Goal: Find specific page/section: Find specific page/section

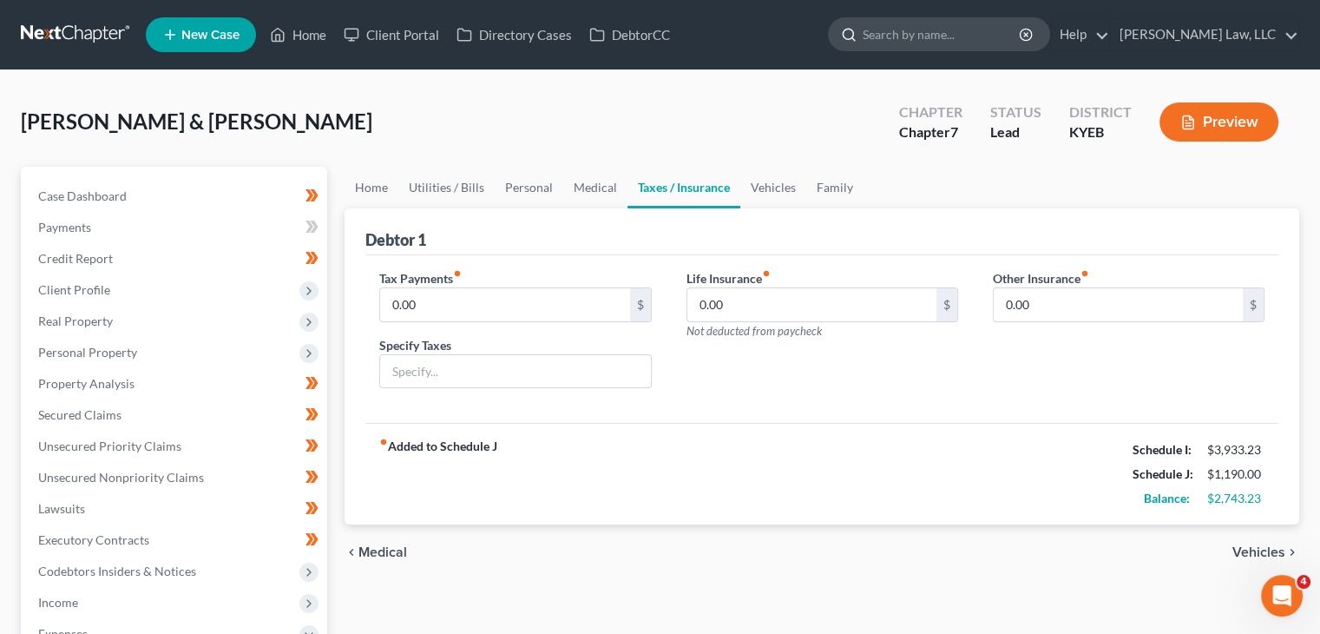
click at [919, 50] on div at bounding box center [939, 34] width 222 height 34
click at [919, 47] on input "search" at bounding box center [942, 34] width 159 height 32
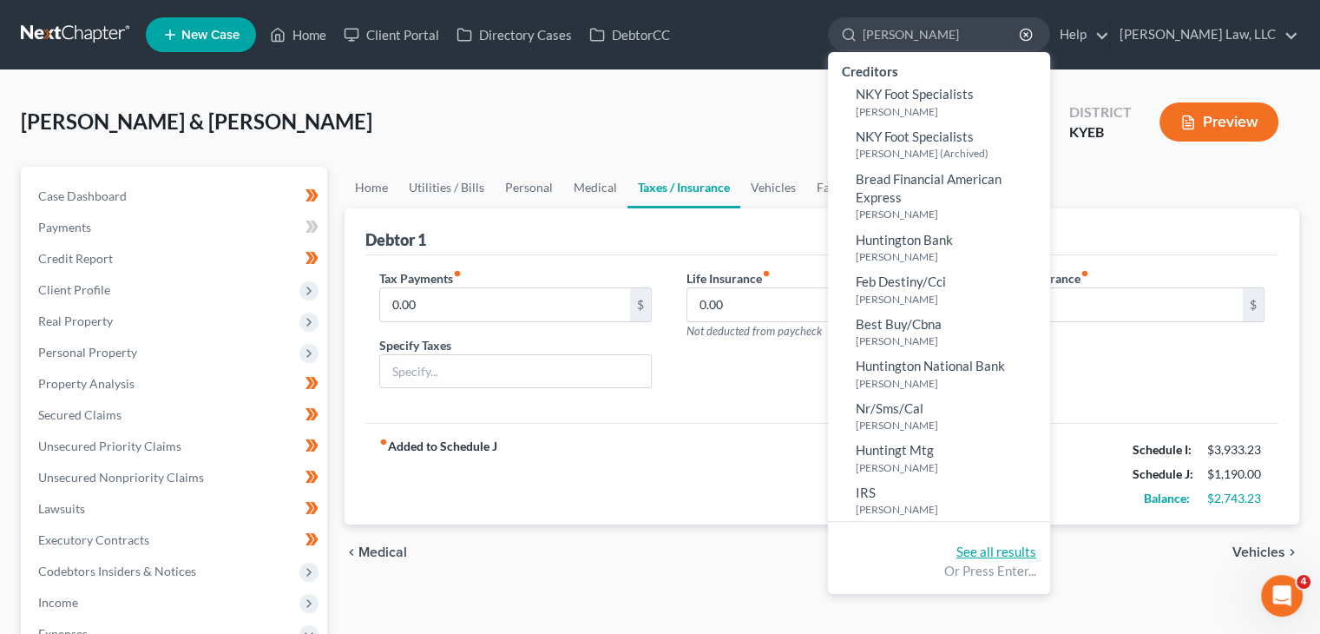
type input "[PERSON_NAME]"
click at [1000, 552] on link "See all results" at bounding box center [996, 551] width 80 height 16
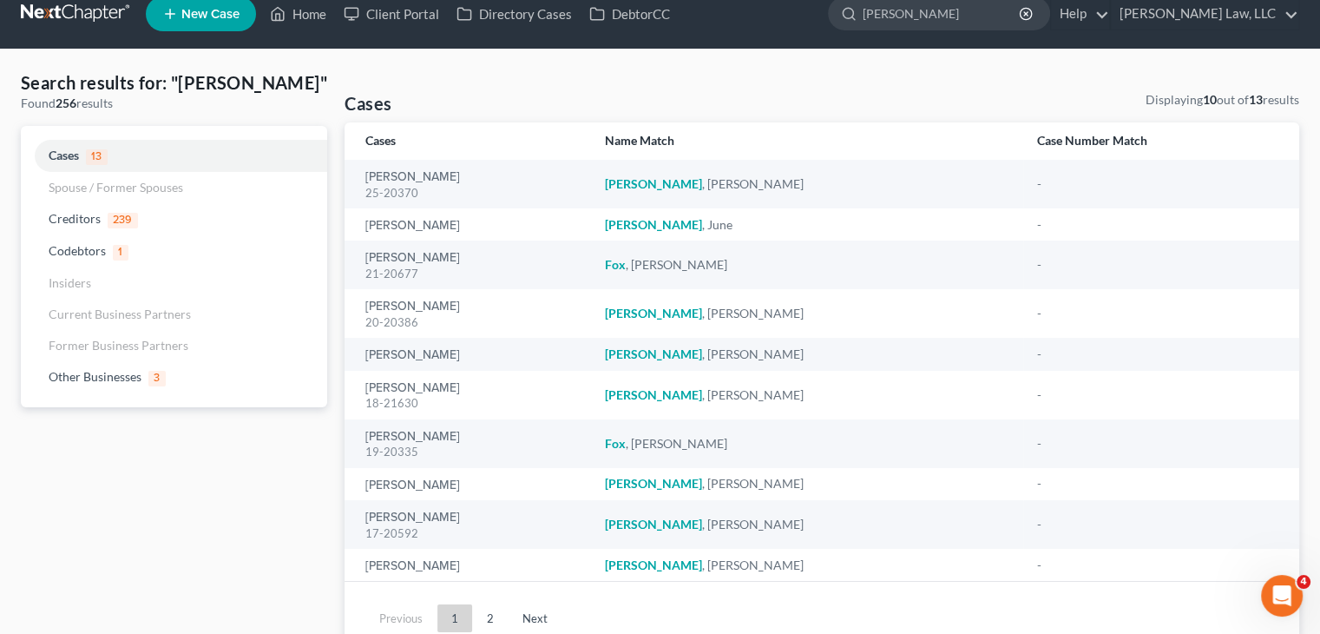
scroll to position [21, 0]
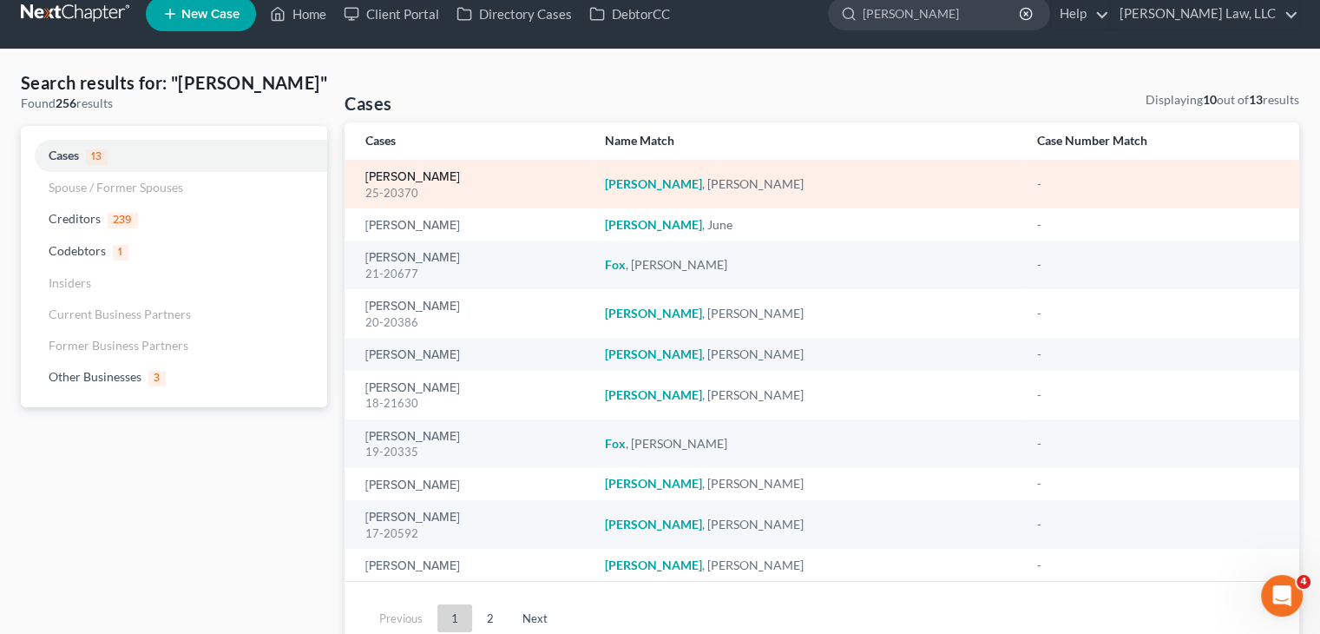
click at [436, 182] on link "[PERSON_NAME]" at bounding box center [412, 177] width 95 height 12
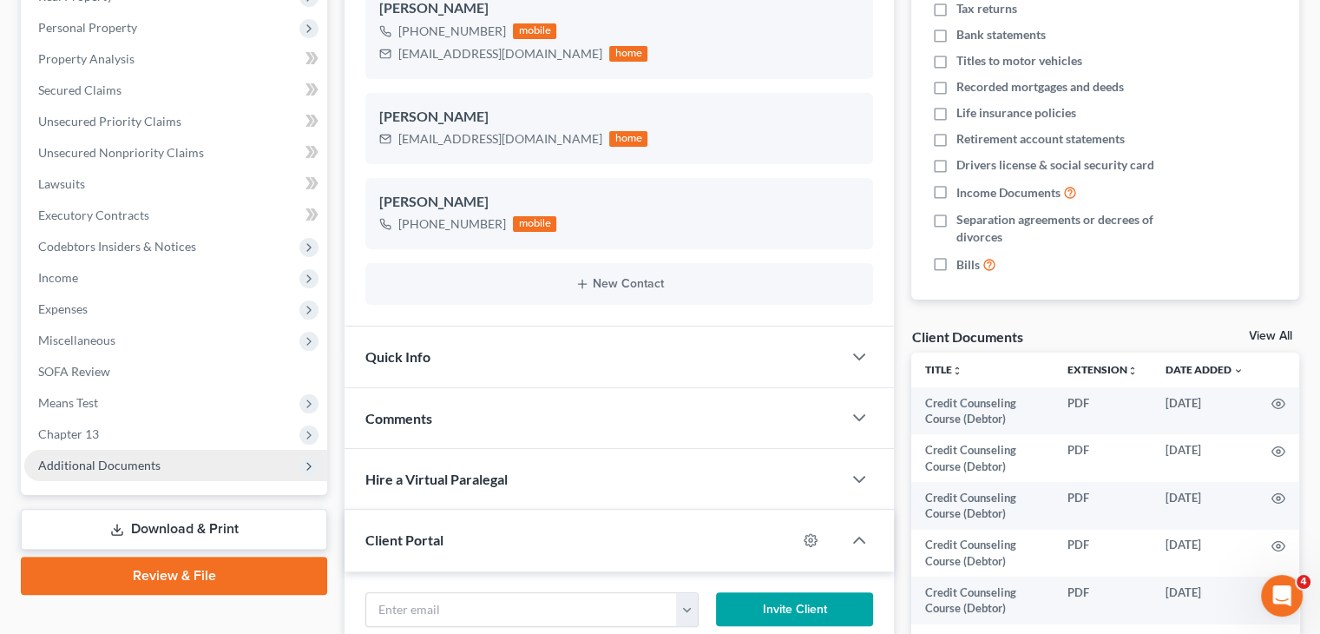
click at [136, 465] on span "Additional Documents" at bounding box center [99, 464] width 122 height 15
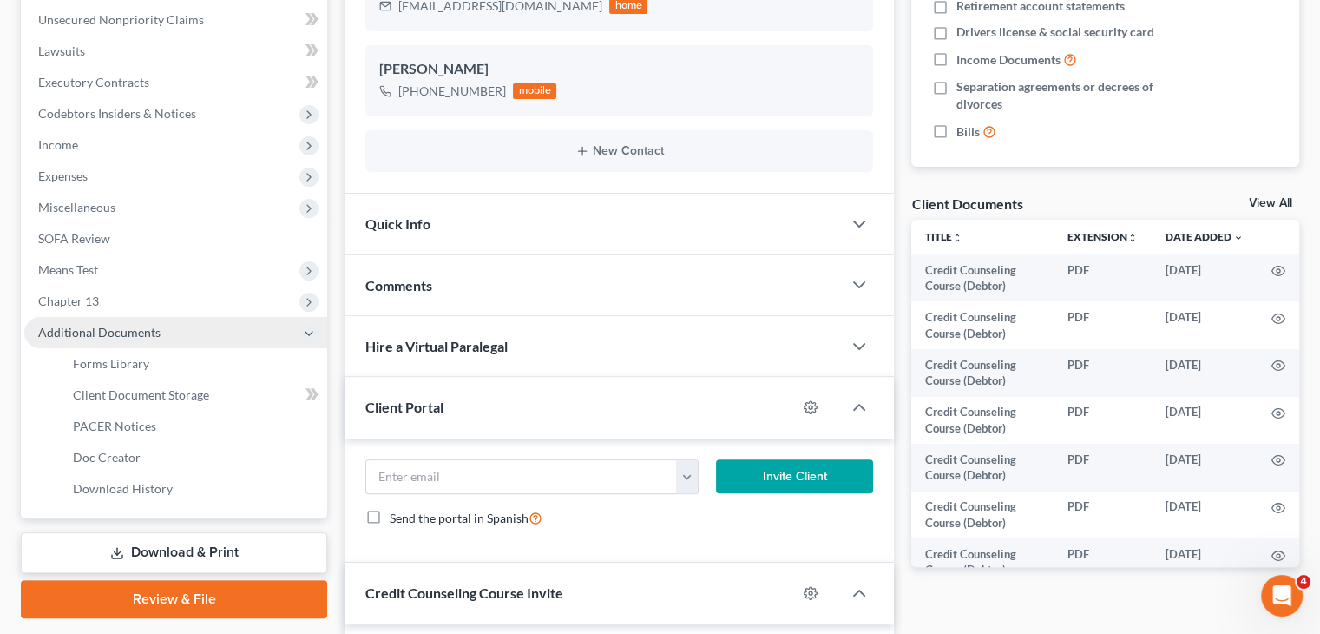
scroll to position [458, 0]
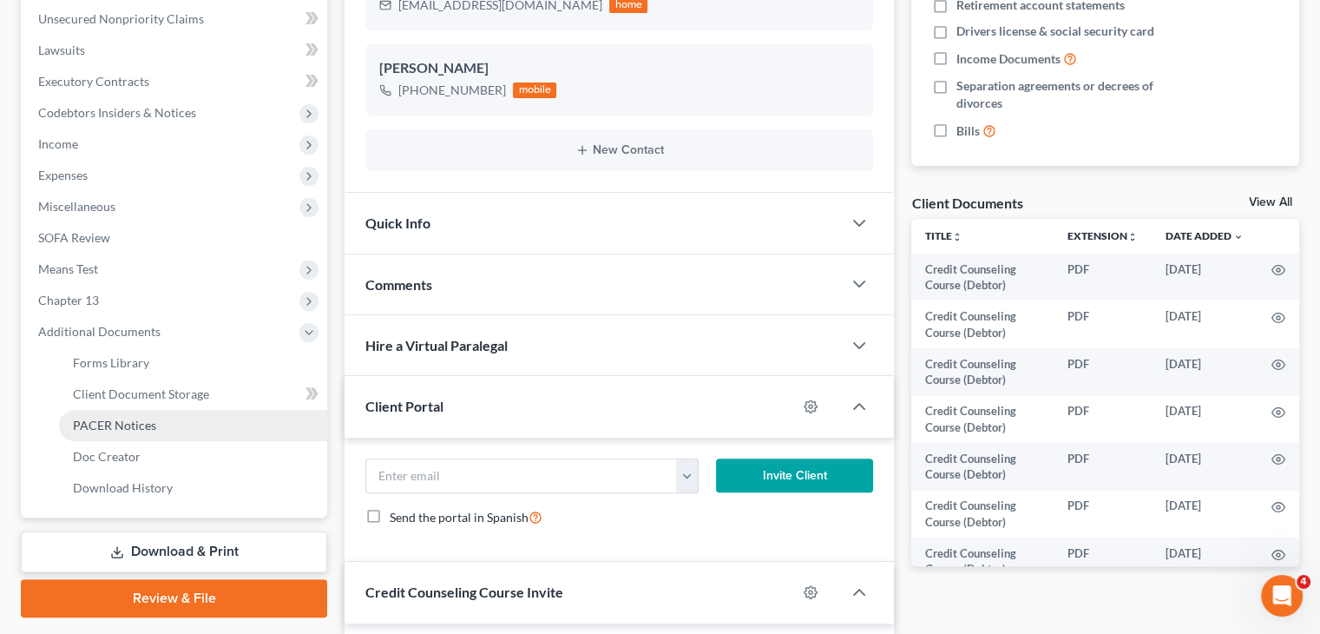
click at [153, 426] on span "PACER Notices" at bounding box center [114, 424] width 83 height 15
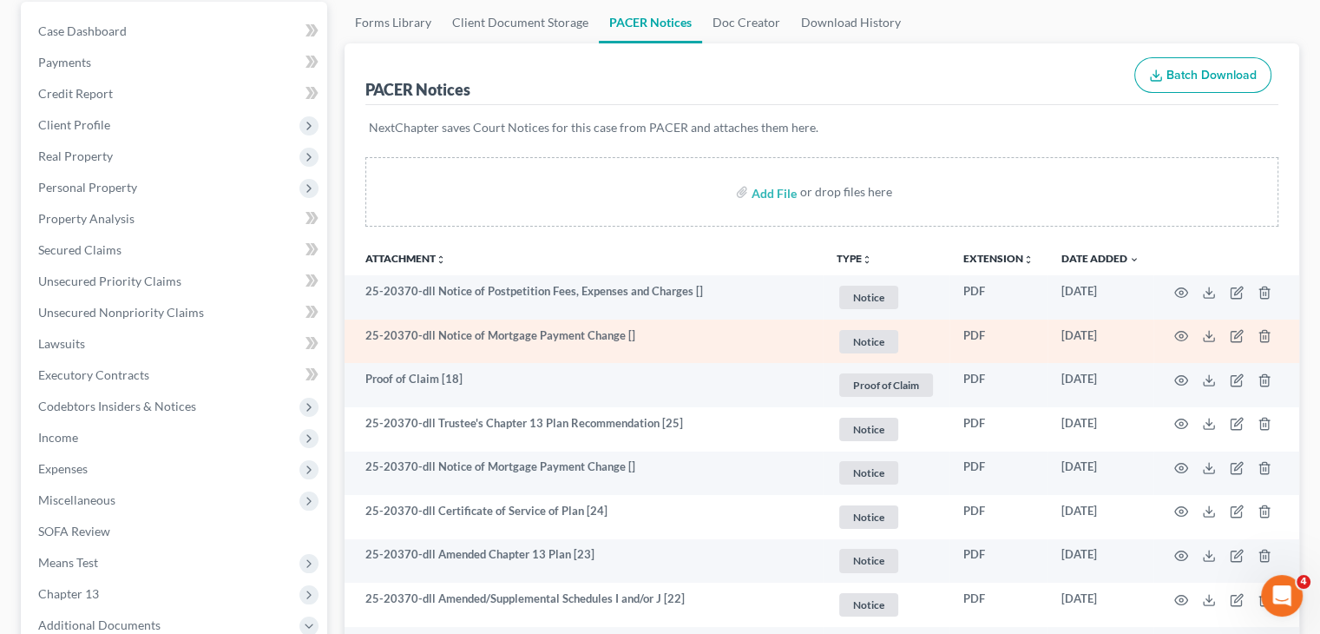
scroll to position [163, 0]
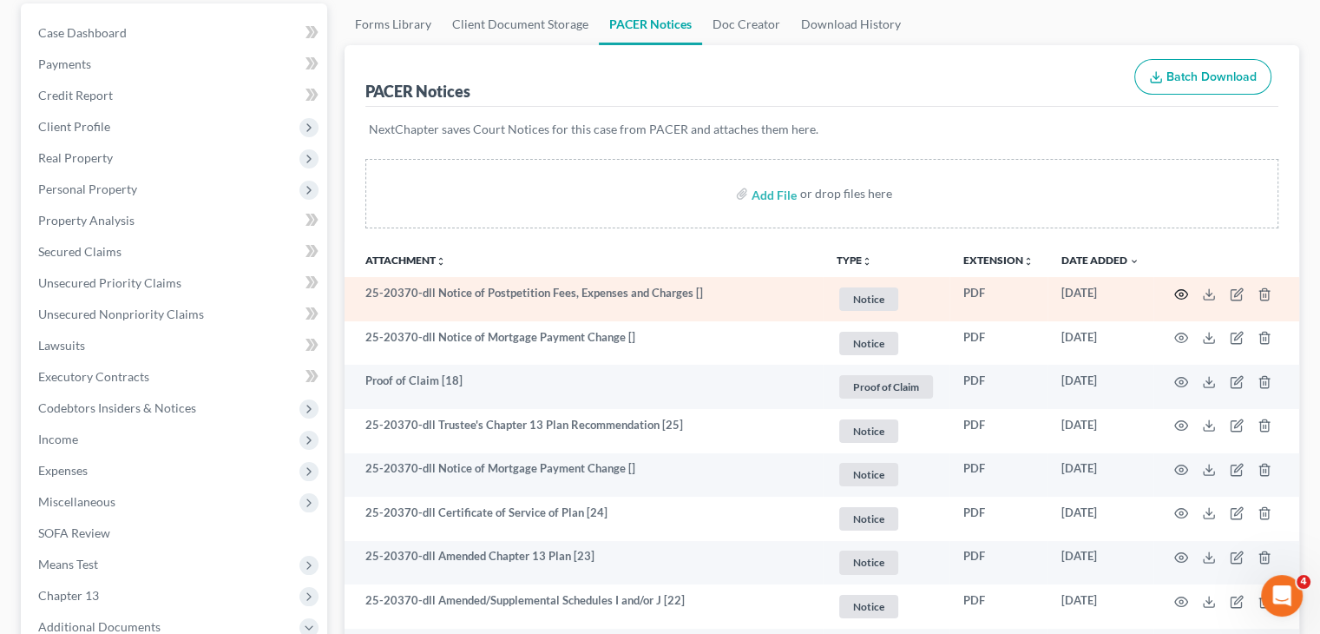
click at [1177, 288] on icon "button" at bounding box center [1181, 294] width 14 height 14
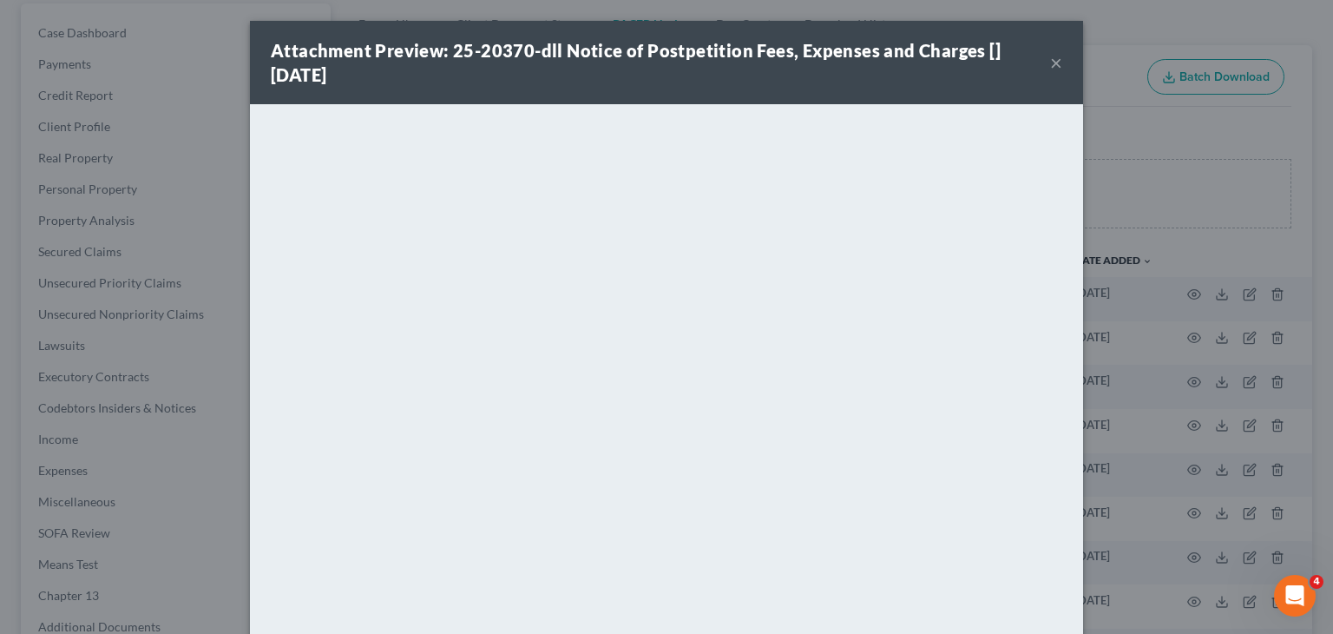
click at [1050, 61] on button "×" at bounding box center [1056, 62] width 12 height 21
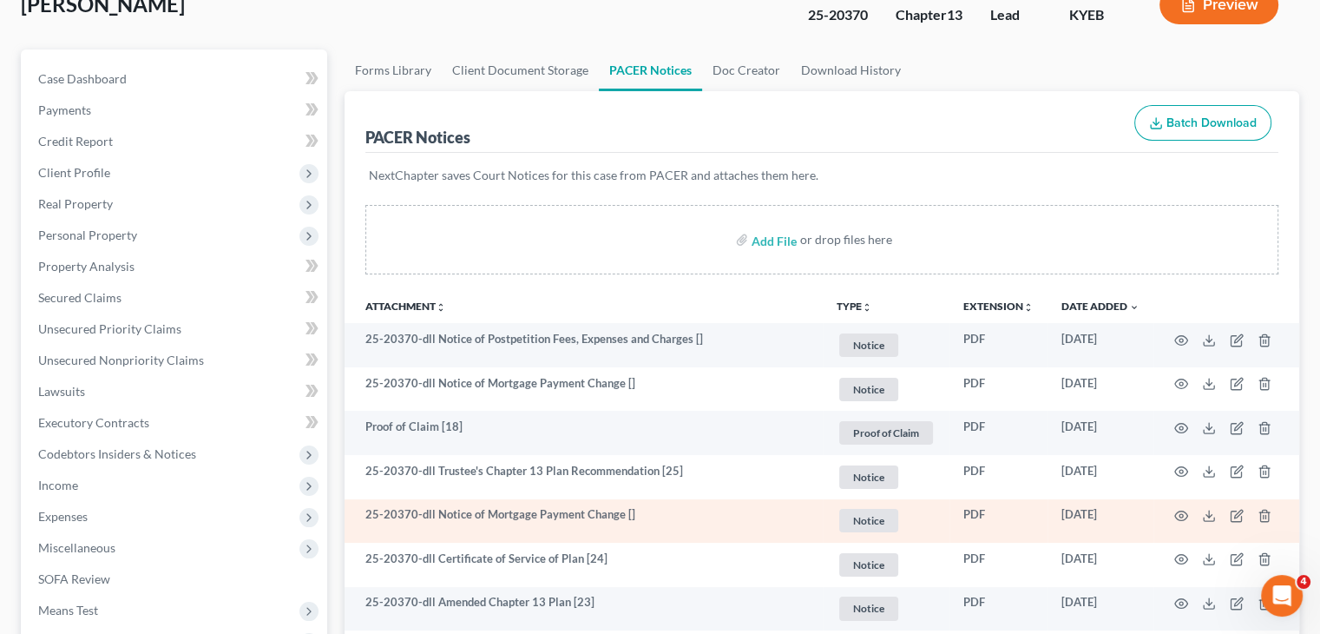
scroll to position [0, 0]
